Goal: Task Accomplishment & Management: Manage account settings

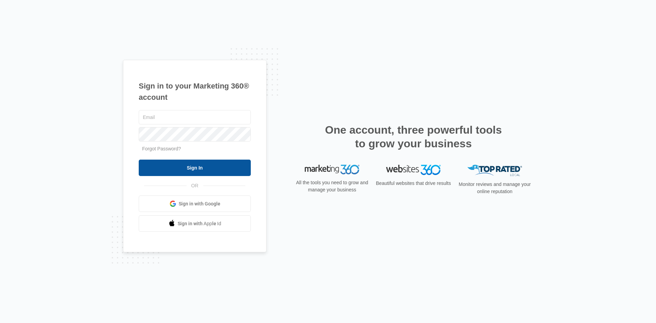
type input "[EMAIL_ADDRESS][DOMAIN_NAME]"
click at [180, 168] on input "Sign In" at bounding box center [195, 167] width 112 height 16
